Goal: Check status: Check status

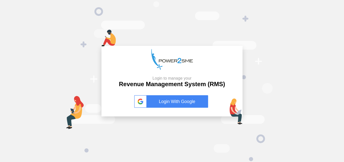
click at [175, 102] on link "Login With Google" at bounding box center [172, 101] width 76 height 13
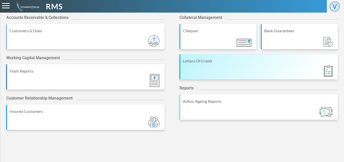
click at [242, 76] on div "Letters Of Credit" at bounding box center [259, 66] width 158 height 25
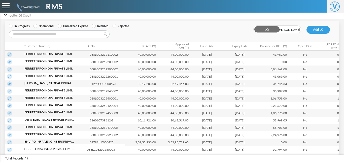
scroll to position [32, 0]
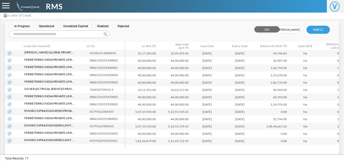
click at [10, 140] on img at bounding box center [9, 140] width 5 height 5
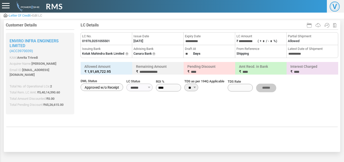
click at [105, 38] on span "LC No." at bounding box center [106, 36] width 49 height 5
click at [105, 41] on label "0197ILD251055501" at bounding box center [96, 41] width 28 height 5
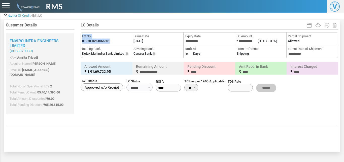
copy li "LC No. 0197ILD251055501"
click at [105, 41] on label "0197ILD251055501" at bounding box center [96, 41] width 28 height 5
click at [143, 40] on label "25-09-2025" at bounding box center [139, 41] width 10 height 5
copy li "Issue Date"
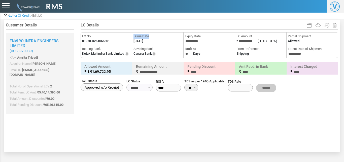
click at [143, 40] on label "25-09-2025" at bounding box center [139, 41] width 10 height 5
click at [189, 44] on li "**********" at bounding box center [209, 39] width 51 height 13
